Goal: Task Accomplishment & Management: Manage account settings

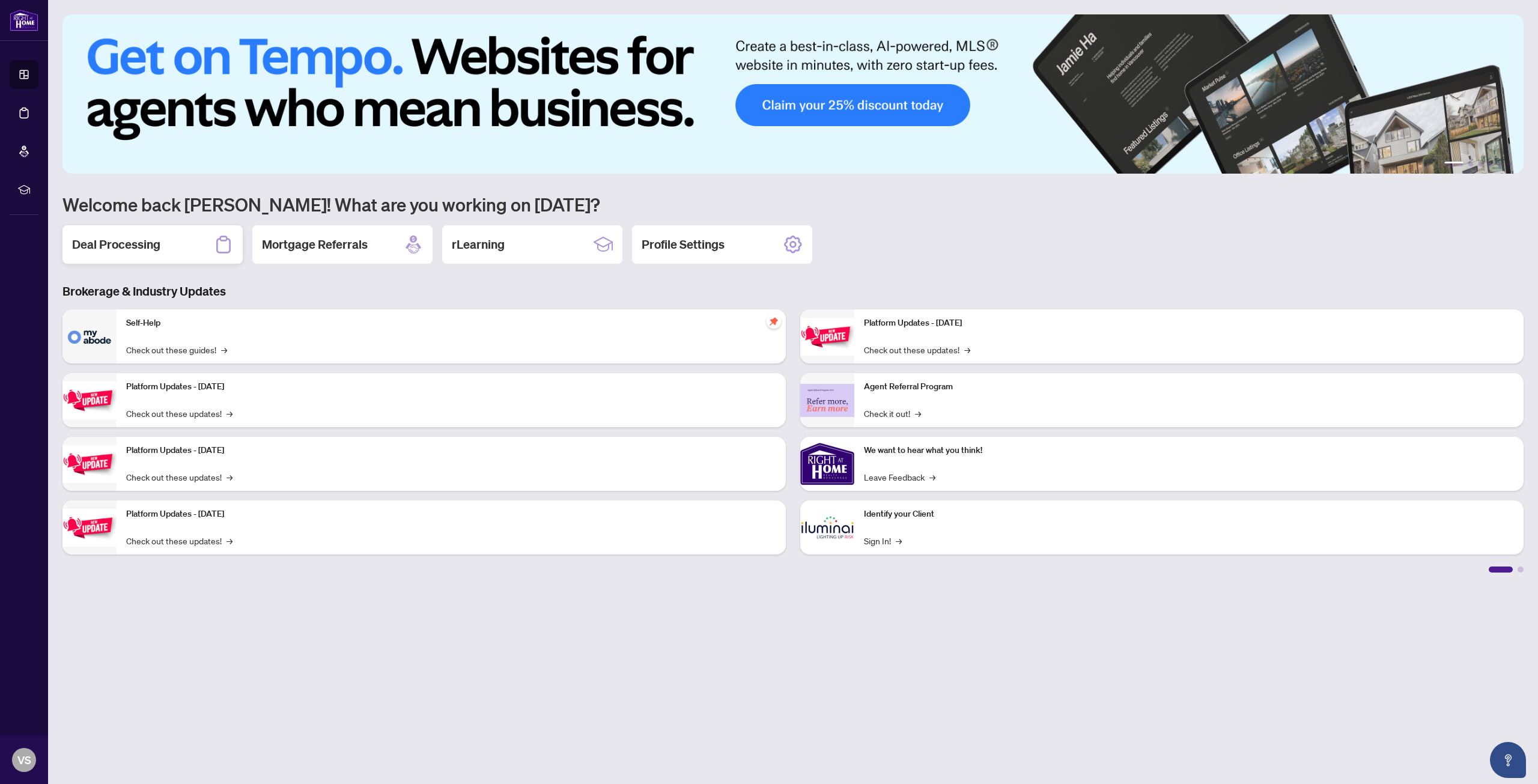
click at [185, 251] on div "Deal Processing" at bounding box center [153, 244] width 180 height 38
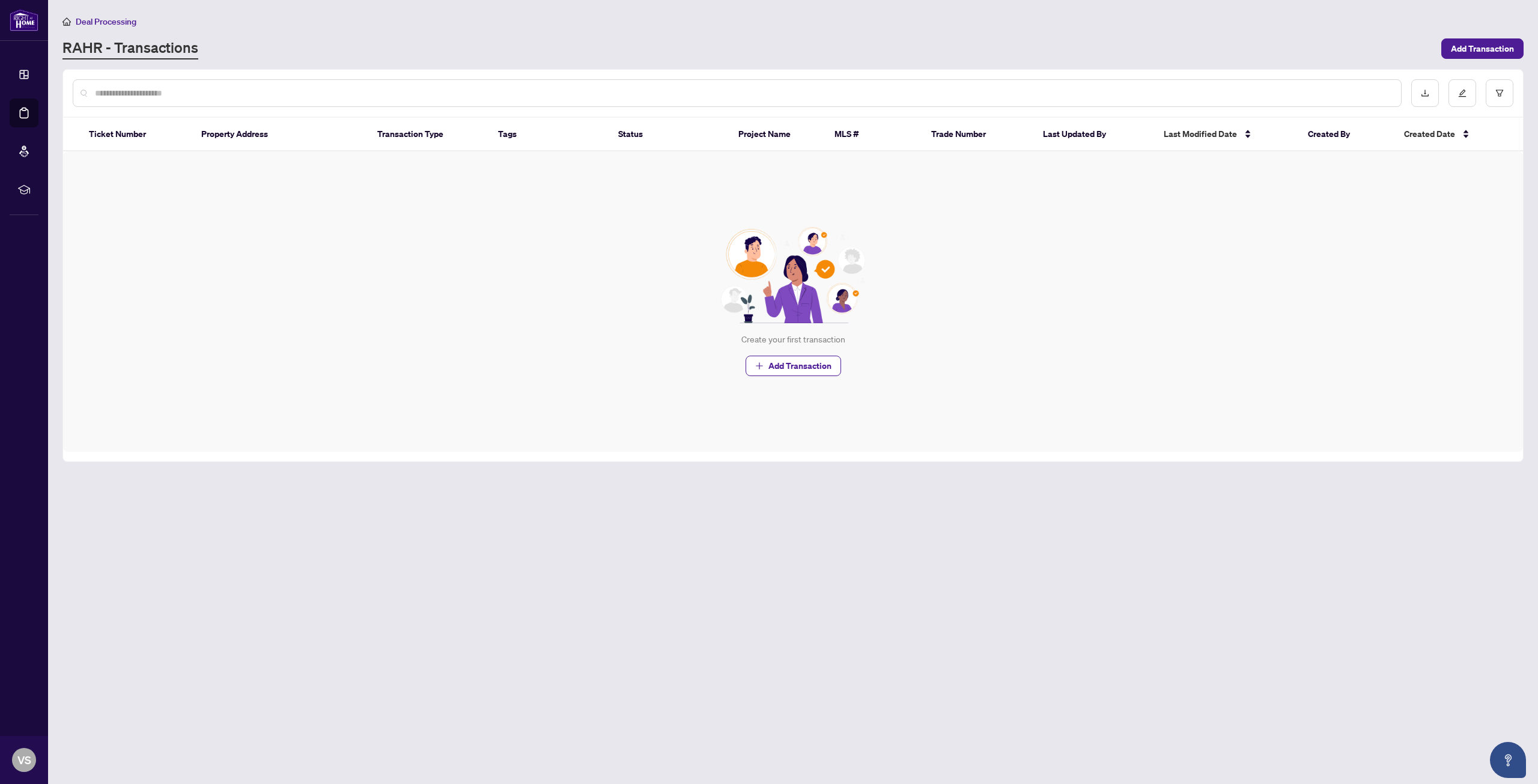
click at [1255, 247] on div "Create your first transaction Add Transaction" at bounding box center [792, 301] width 1460 height 300
click at [1184, 339] on div "Create your first transaction Add Transaction" at bounding box center [792, 301] width 1460 height 300
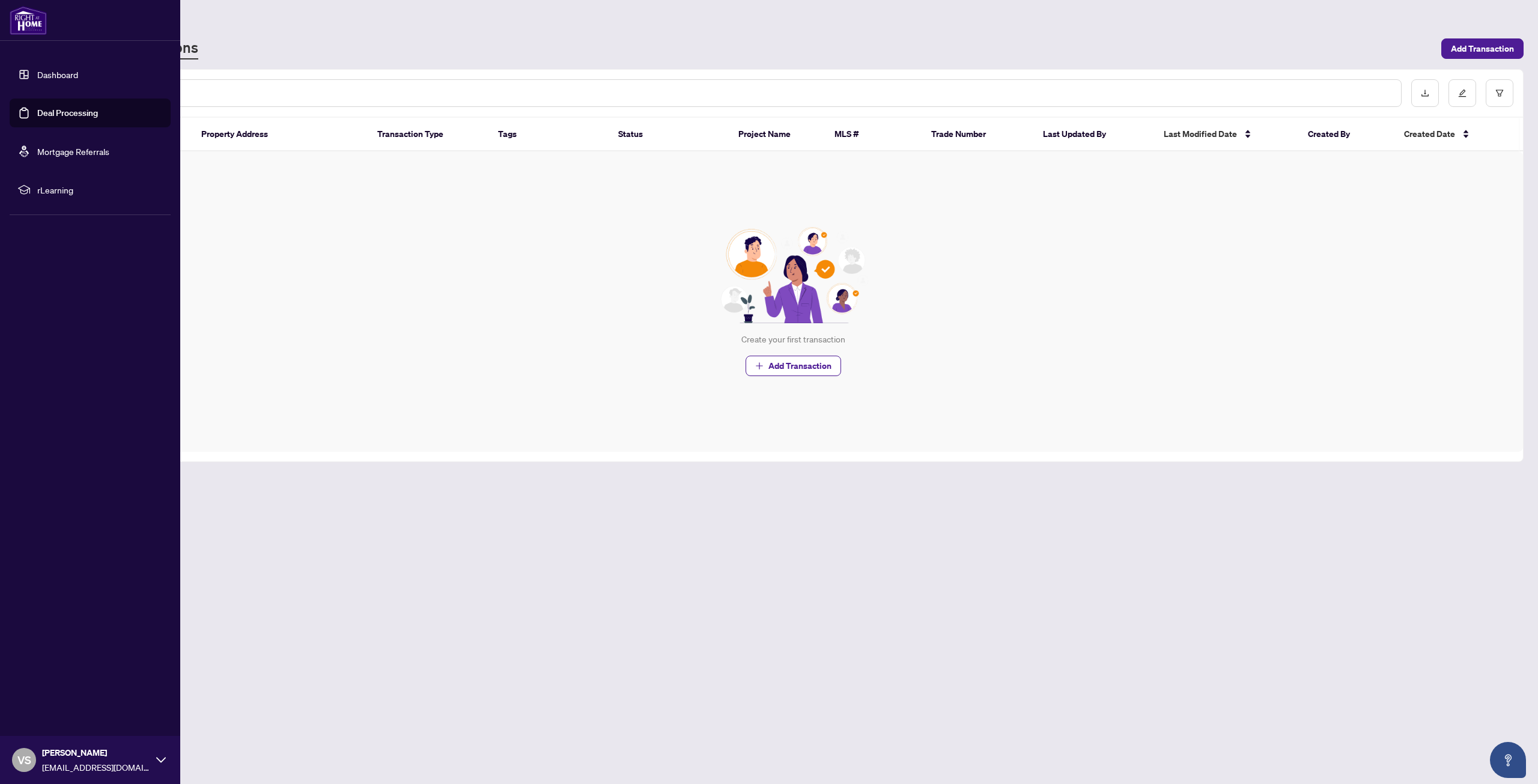
click at [45, 190] on span "rLearning" at bounding box center [99, 189] width 125 height 13
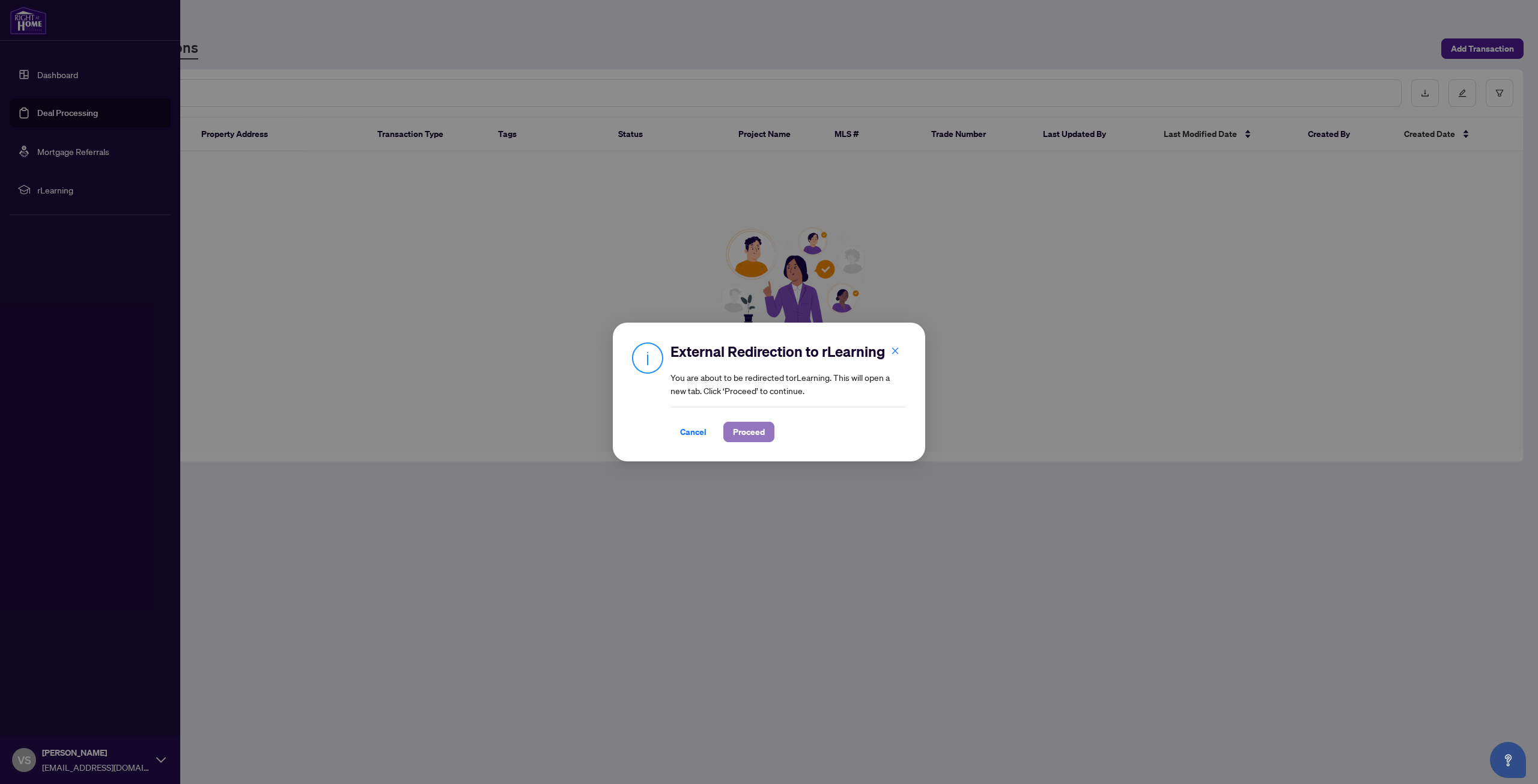
click at [761, 431] on span "Proceed" at bounding box center [749, 431] width 32 height 19
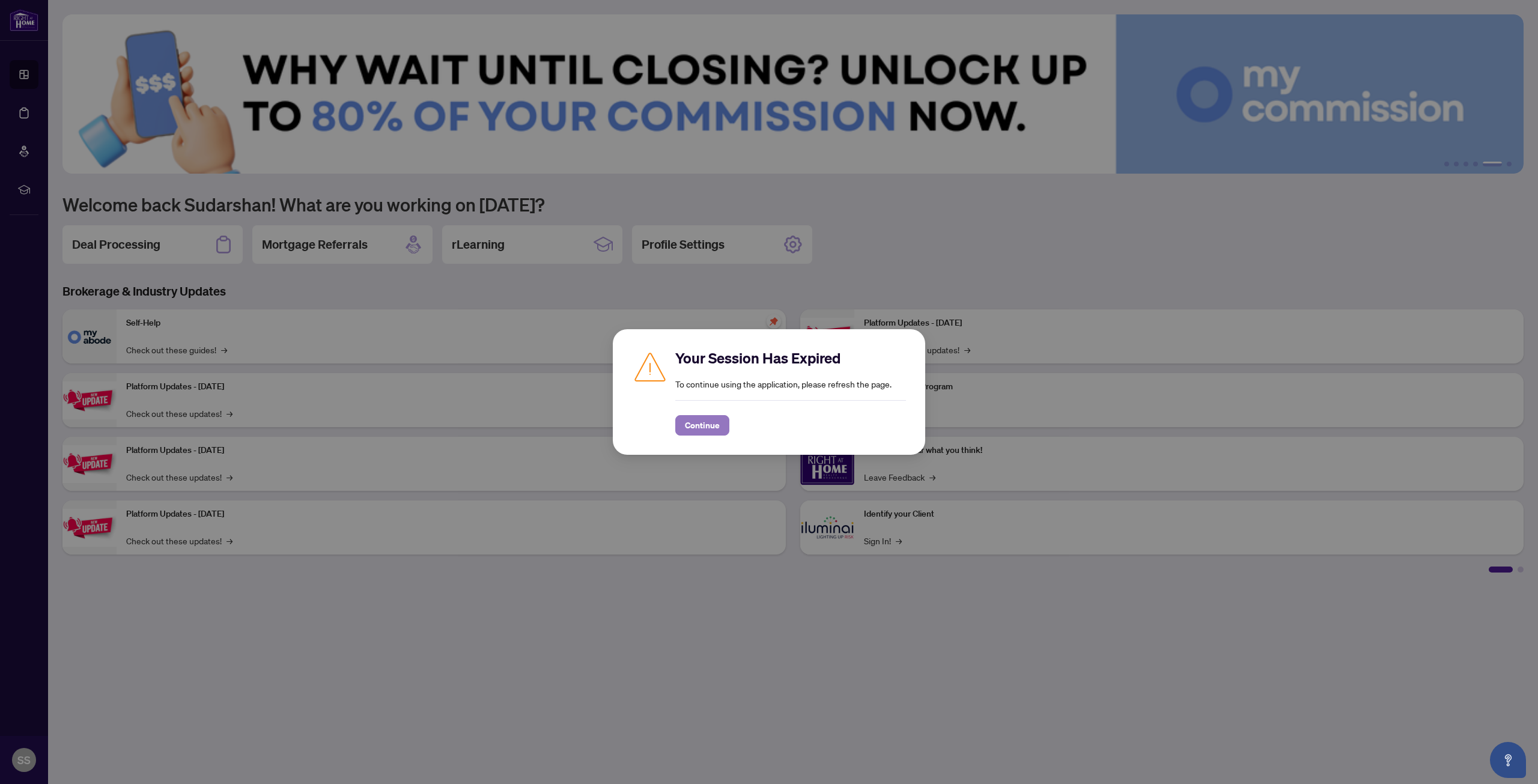
click at [718, 427] on span "Continue" at bounding box center [701, 425] width 35 height 19
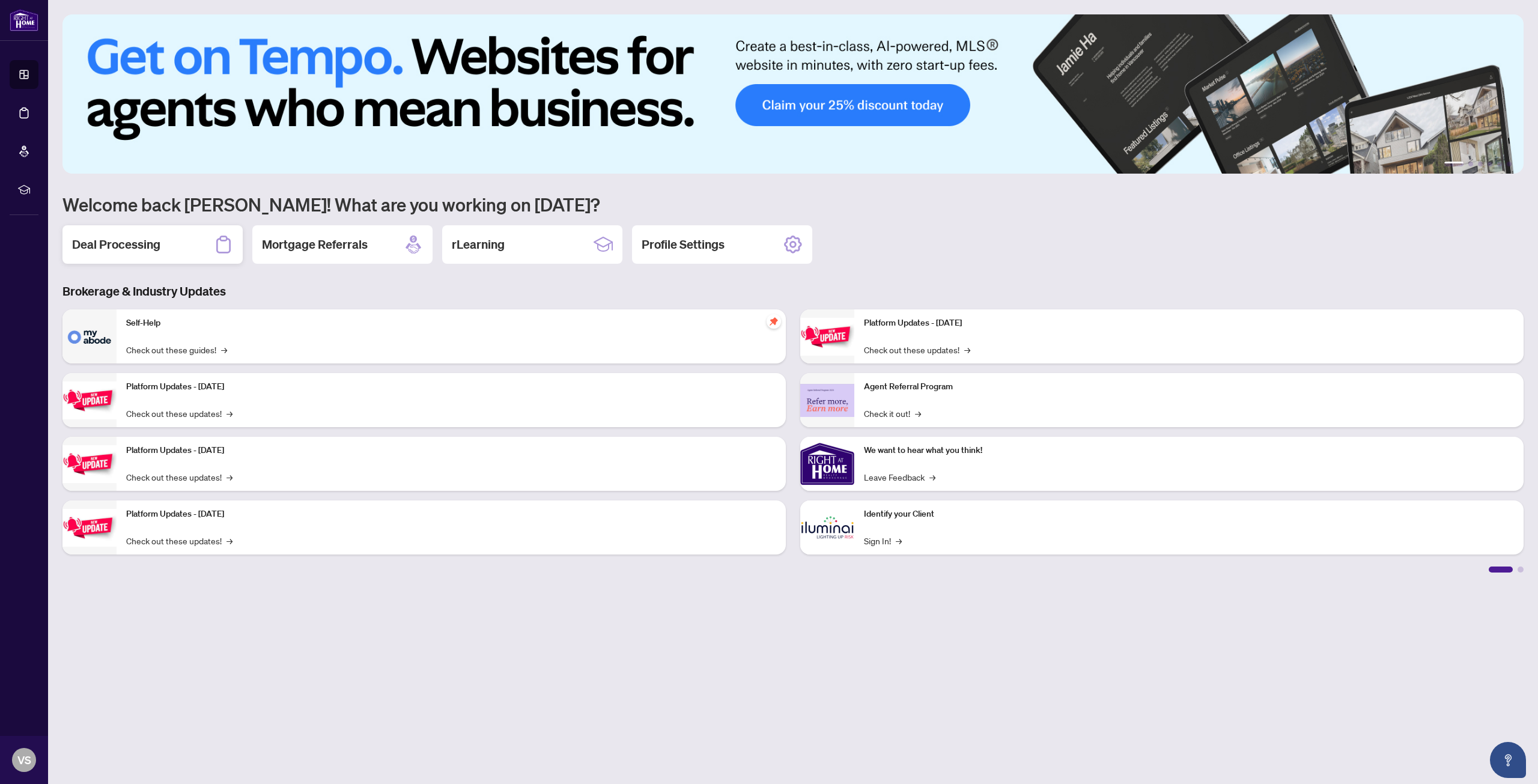
click at [185, 249] on div "Deal Processing" at bounding box center [153, 244] width 180 height 38
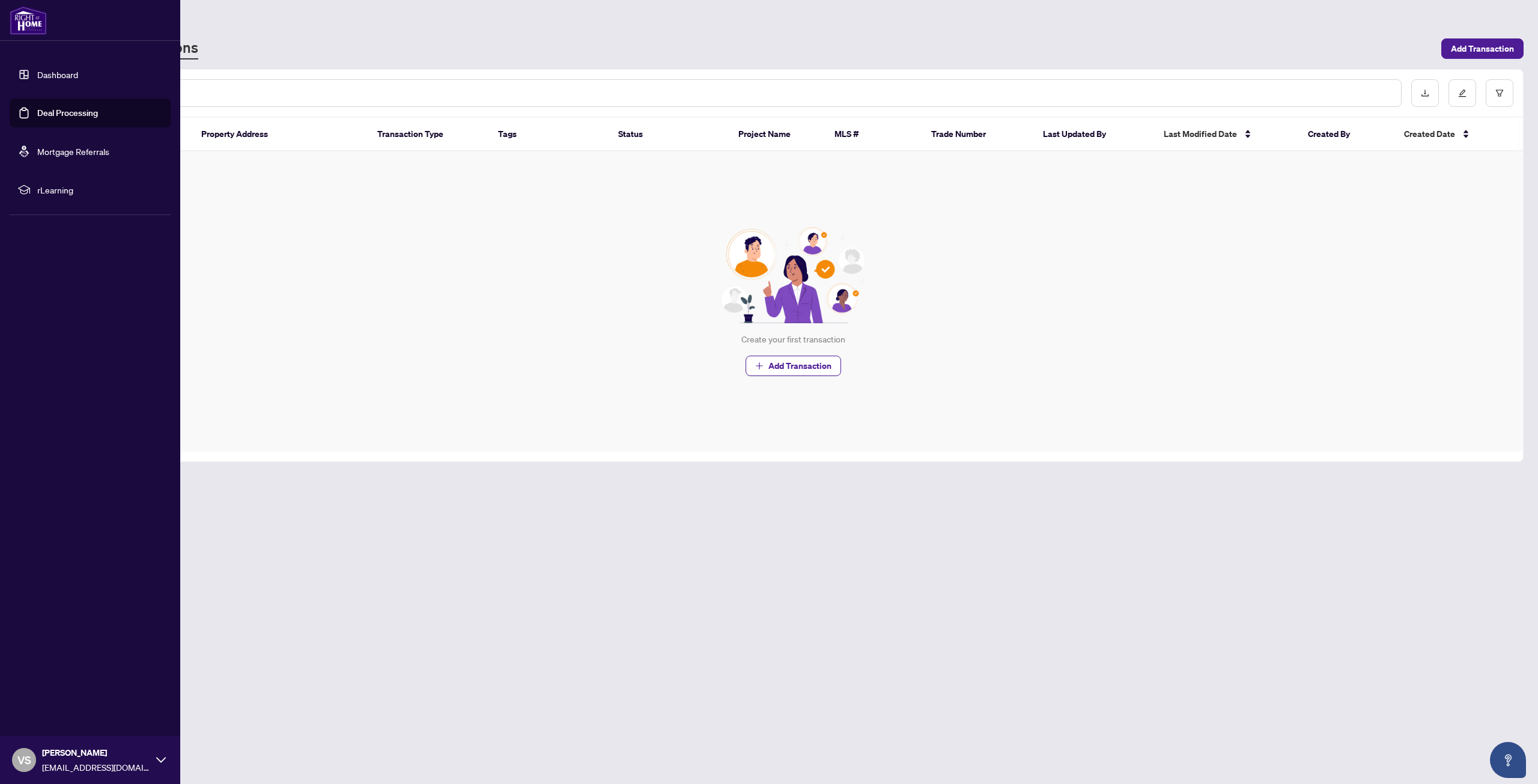
click at [44, 195] on span "rLearning" at bounding box center [99, 189] width 125 height 13
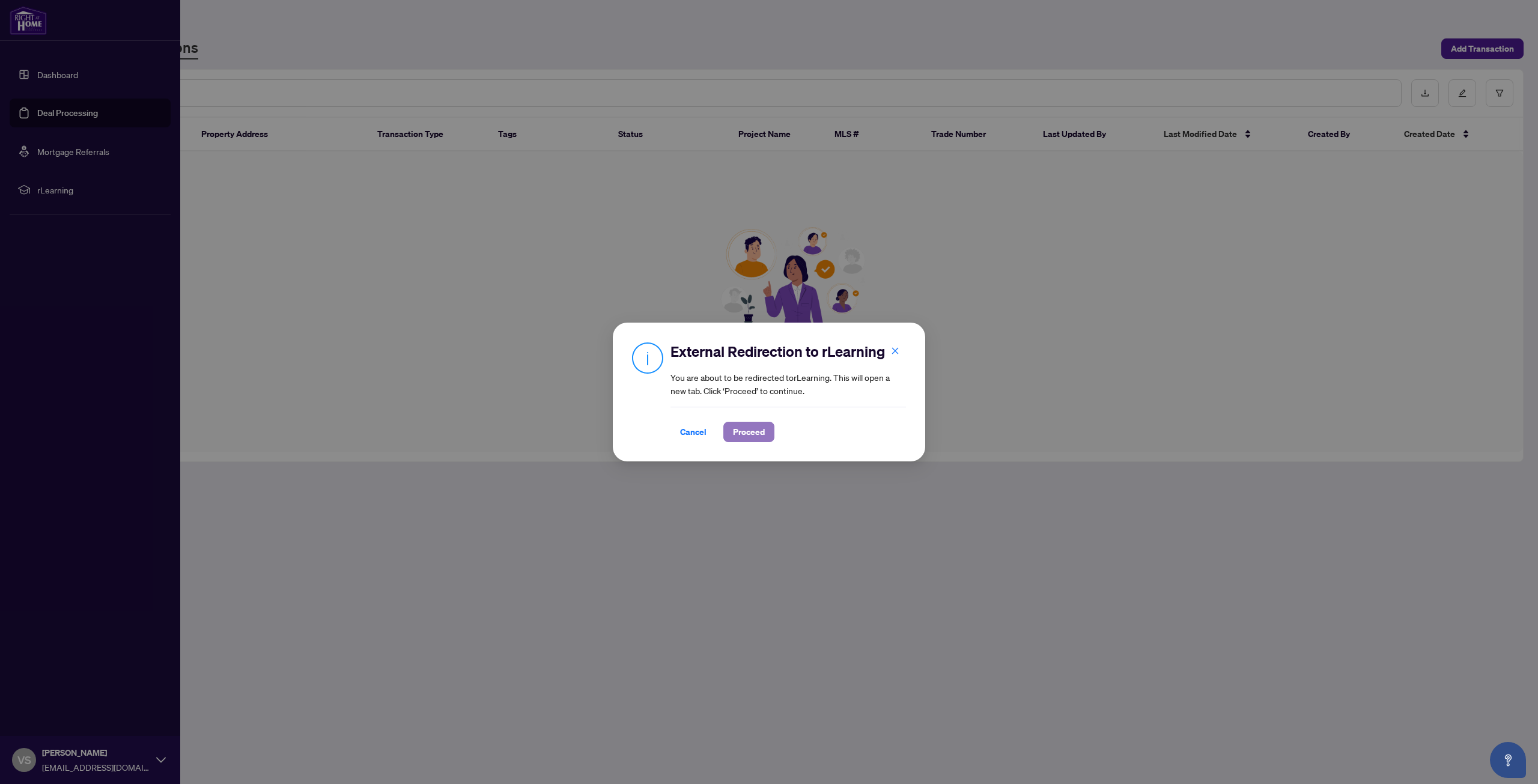
click at [736, 432] on span "Proceed" at bounding box center [749, 431] width 32 height 19
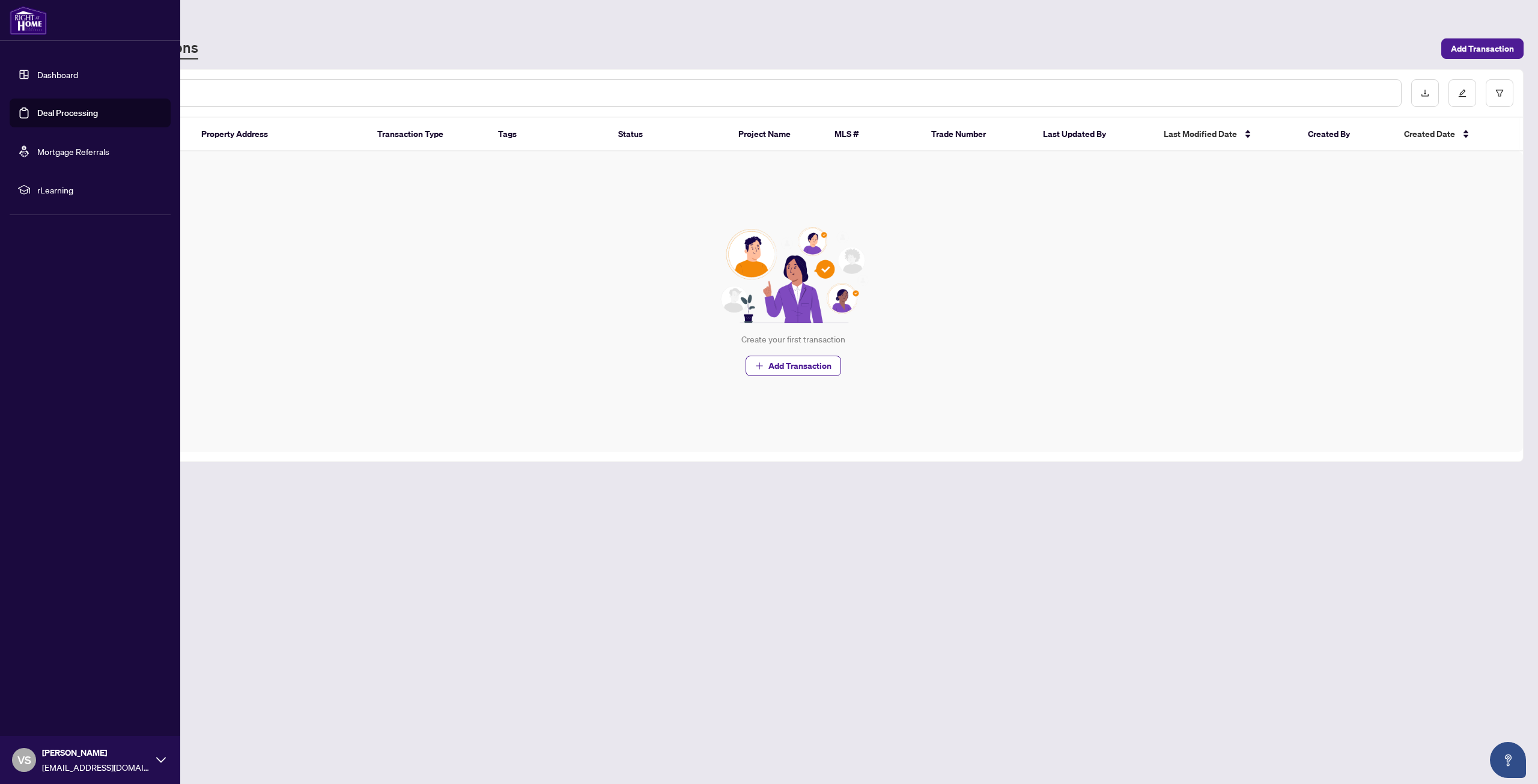
click at [52, 80] on link "Dashboard" at bounding box center [58, 75] width 41 height 11
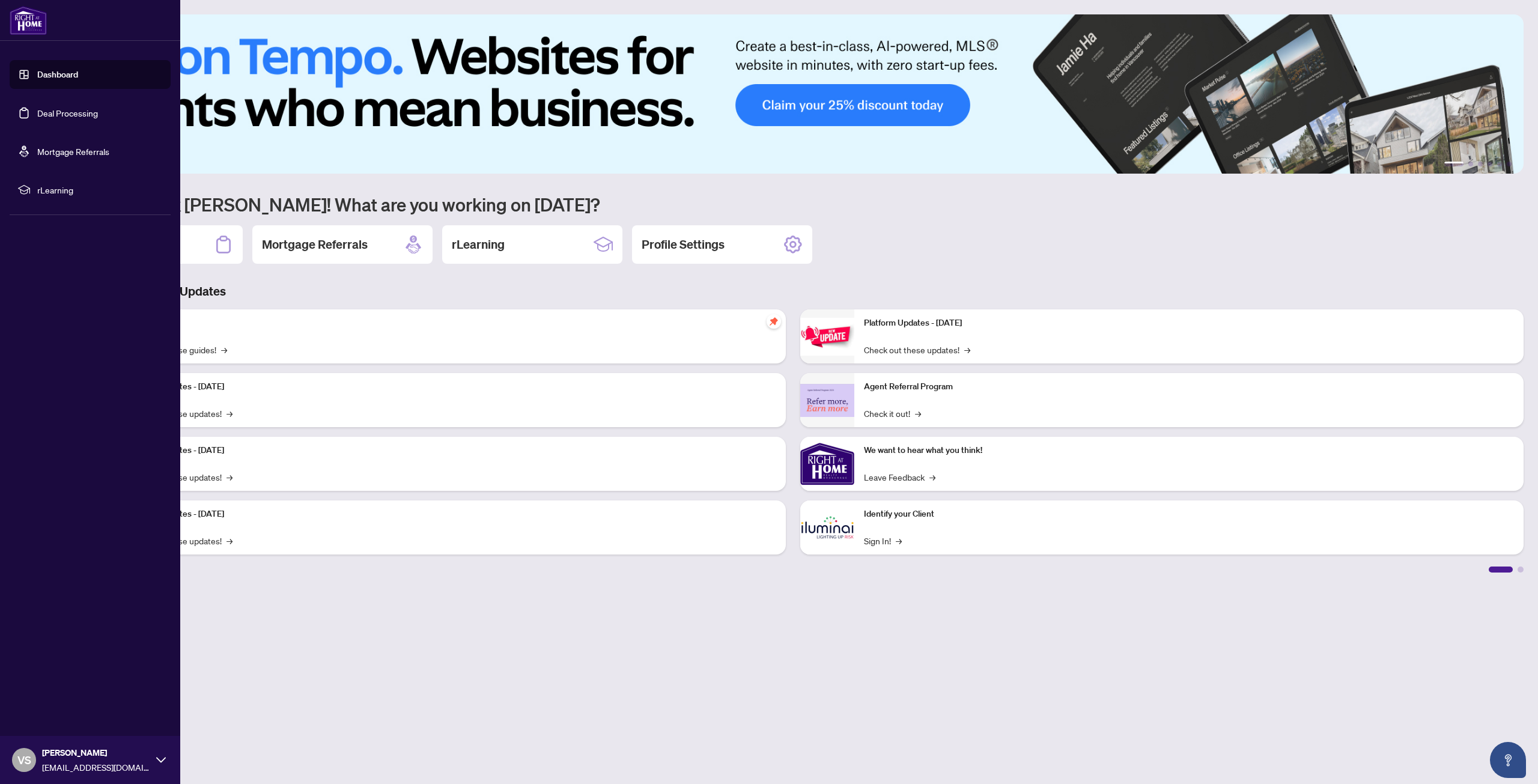
click at [110, 775] on div "VS [PERSON_NAME] [EMAIL_ADDRESS][DOMAIN_NAME]" at bounding box center [90, 760] width 180 height 48
click at [58, 688] on span "Logout" at bounding box center [48, 688] width 27 height 19
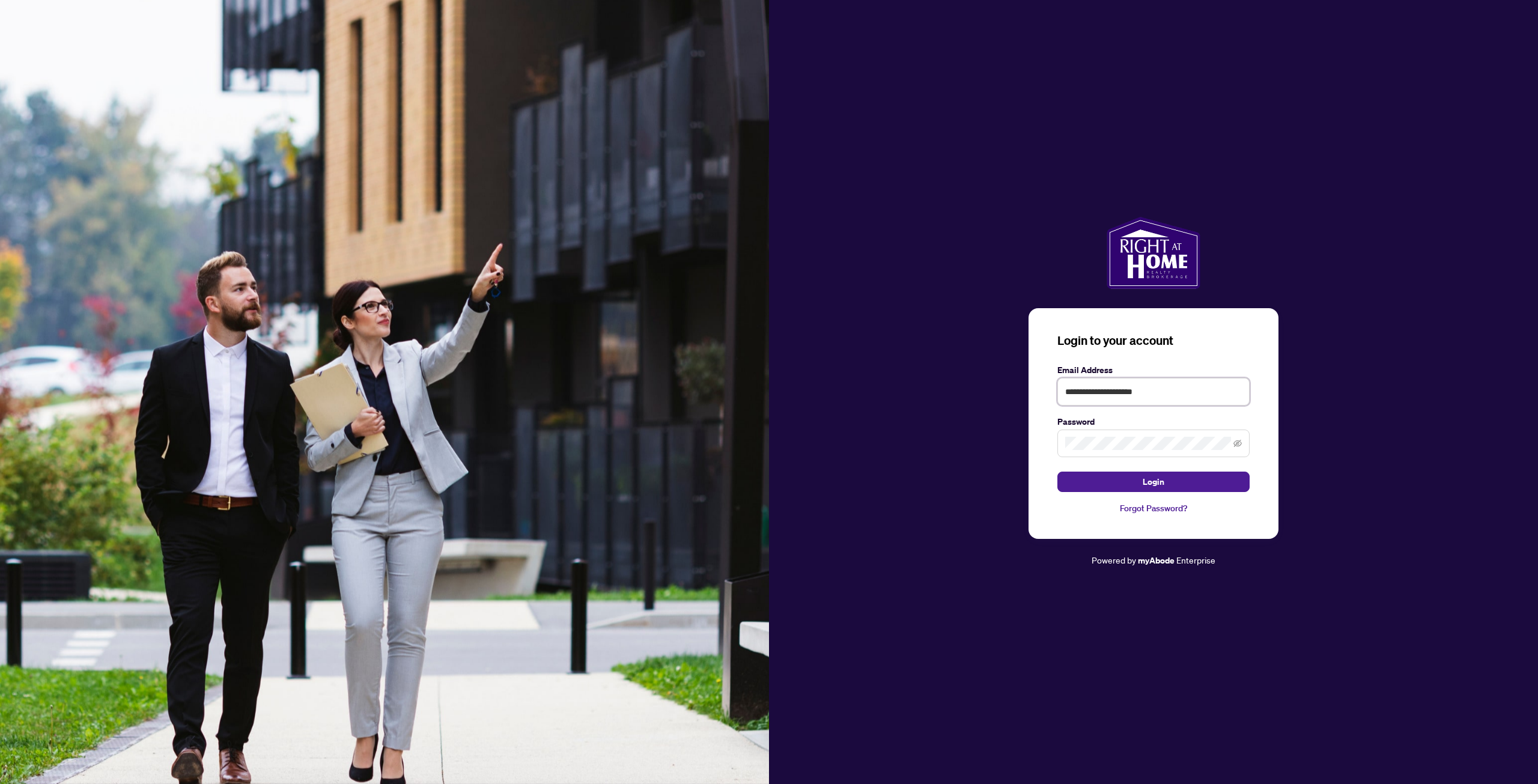
drag, startPoint x: 1191, startPoint y: 392, endPoint x: 884, endPoint y: 409, distance: 307.5
click at [884, 409] on div "**********" at bounding box center [1154, 391] width 769 height 350
type input "**********"
click at [1018, 447] on div "**********" at bounding box center [1154, 391] width 769 height 350
click at [1057, 472] on button "Login" at bounding box center [1153, 482] width 192 height 21
